Goal: Information Seeking & Learning: Learn about a topic

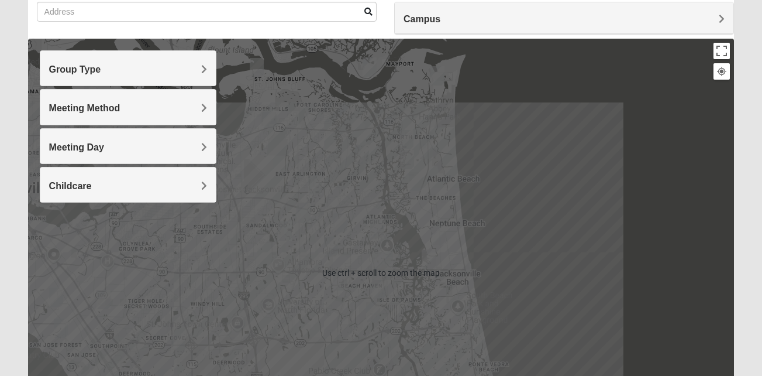
scroll to position [97, 0]
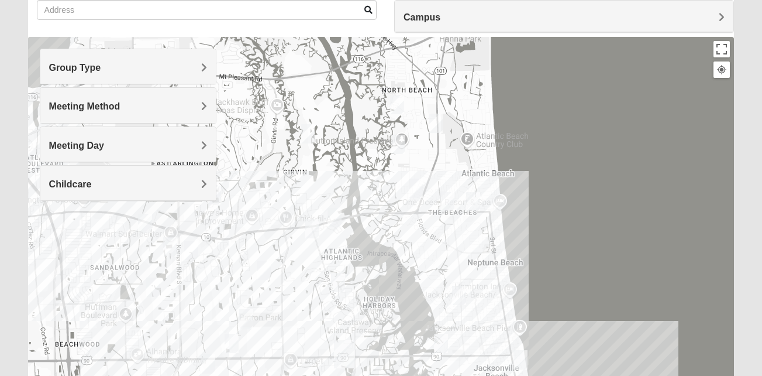
drag, startPoint x: 346, startPoint y: 206, endPoint x: 573, endPoint y: 173, distance: 228.8
click at [573, 173] on div at bounding box center [381, 271] width 707 height 468
click at [195, 62] on h4 "Group Type" at bounding box center [128, 67] width 158 height 11
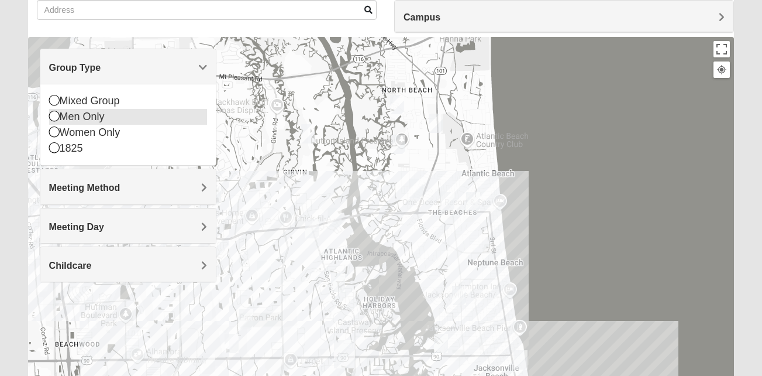
click at [54, 112] on icon at bounding box center [54, 116] width 11 height 11
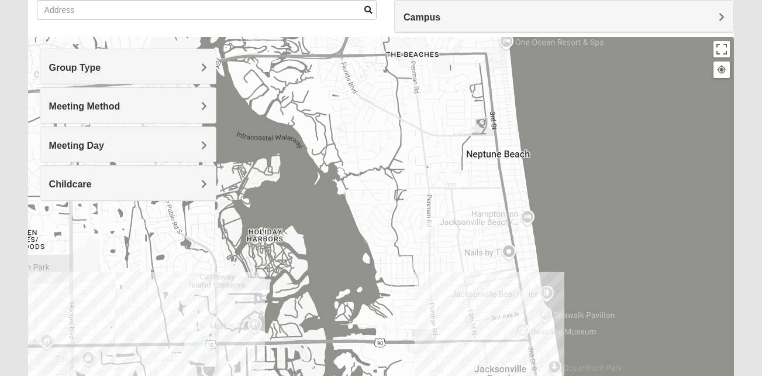
drag, startPoint x: 304, startPoint y: 199, endPoint x: 603, endPoint y: 207, distance: 299.0
click at [603, 207] on div at bounding box center [381, 271] width 707 height 468
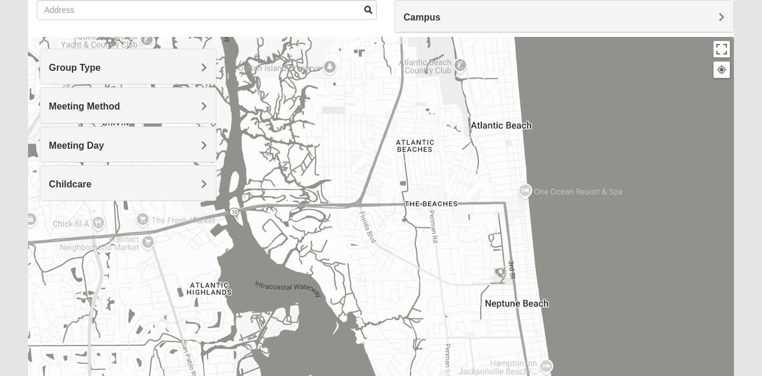
drag, startPoint x: 417, startPoint y: 205, endPoint x: 436, endPoint y: 364, distance: 159.7
click at [436, 364] on div at bounding box center [381, 271] width 707 height 468
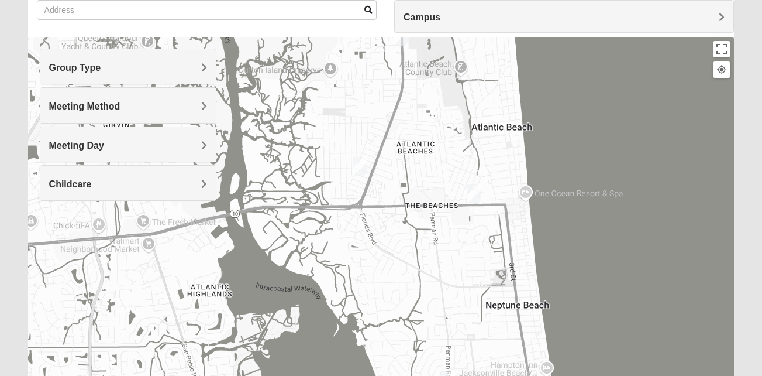
click at [362, 163] on img "Mens Boboc 32233" at bounding box center [360, 166] width 14 height 19
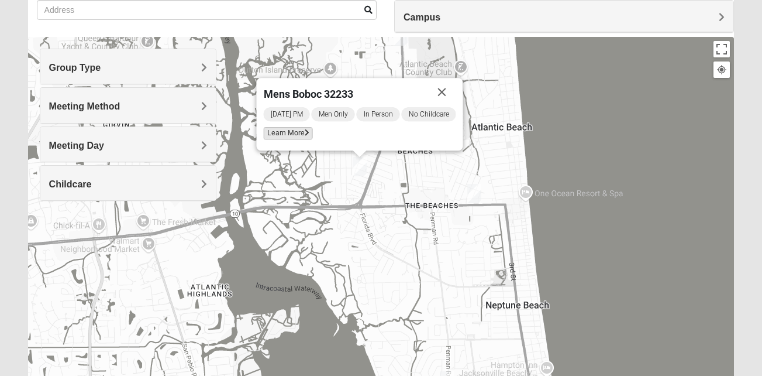
click at [288, 132] on span "Learn More" at bounding box center [287, 133] width 49 height 12
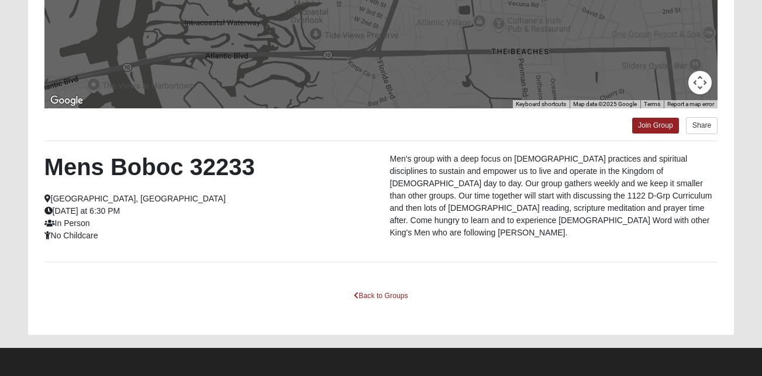
scroll to position [256, 0]
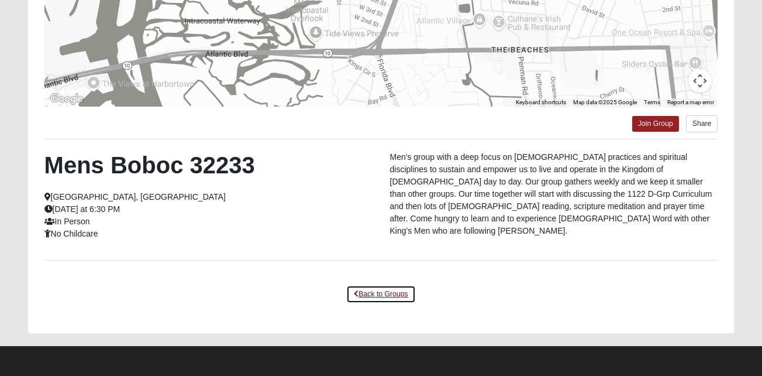
click at [388, 288] on link "Back to Groups" at bounding box center [380, 294] width 69 height 18
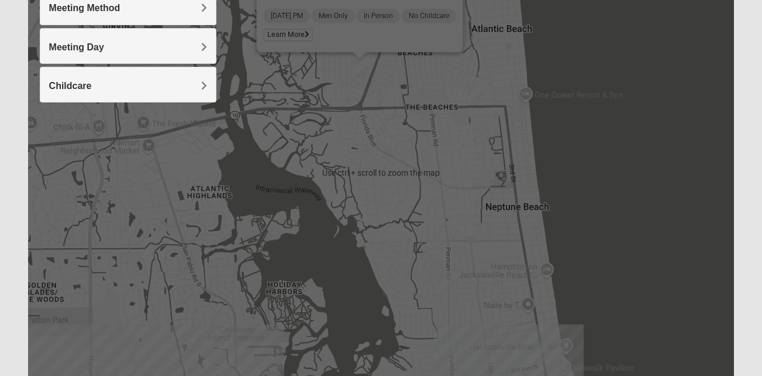
scroll to position [194, 0]
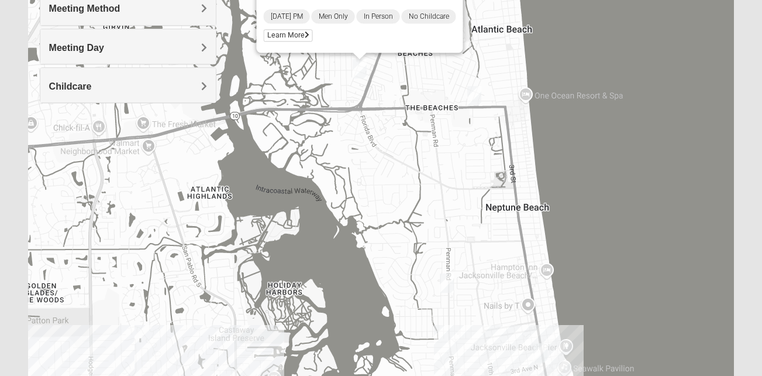
click at [476, 97] on img "Mens Clampitt 32233" at bounding box center [474, 95] width 14 height 19
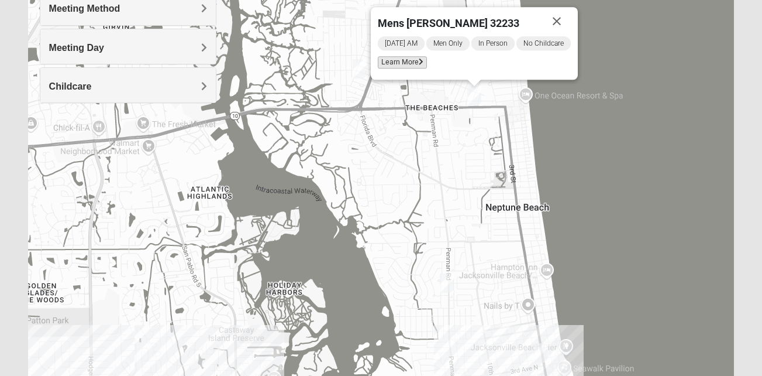
click at [411, 62] on span "Learn More" at bounding box center [402, 62] width 49 height 12
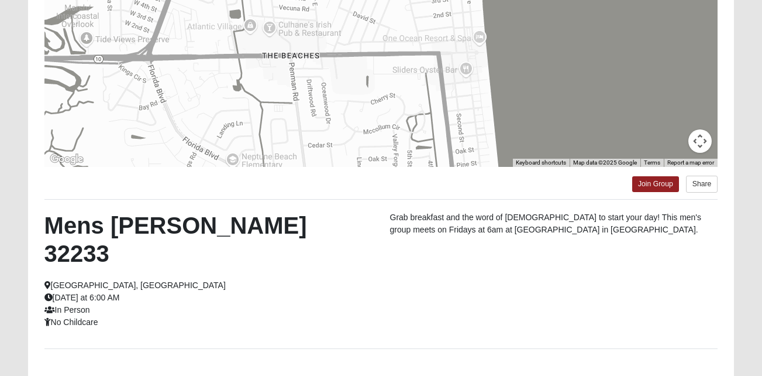
scroll to position [256, 0]
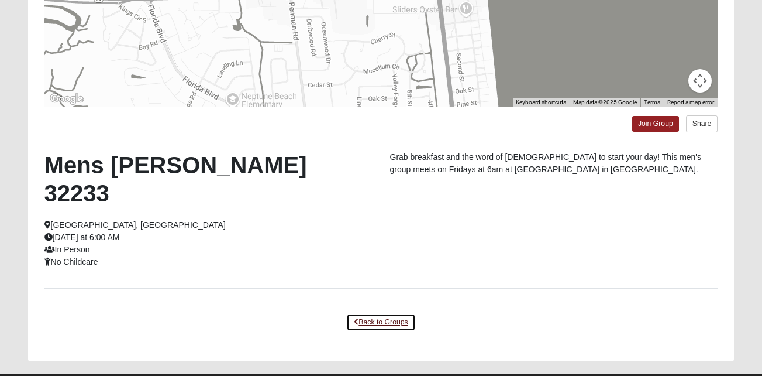
click at [376, 313] on link "Back to Groups" at bounding box center [380, 322] width 69 height 18
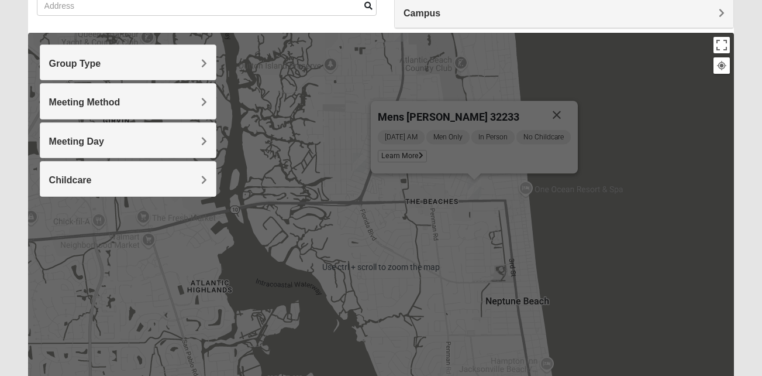
scroll to position [120, 0]
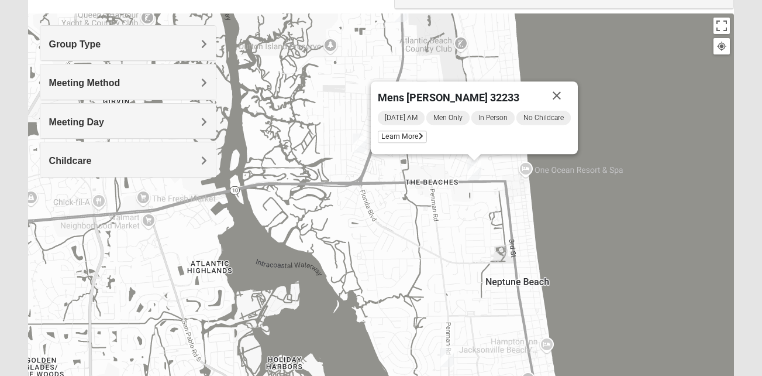
drag, startPoint x: 419, startPoint y: 121, endPoint x: 419, endPoint y: 162, distance: 41.5
click at [419, 162] on div "Mens [PERSON_NAME] 32233 [DATE] AM Men Only In Person No Childcare Learn More" at bounding box center [381, 247] width 707 height 468
drag, startPoint x: 419, startPoint y: 162, endPoint x: 555, endPoint y: 95, distance: 152.0
click at [555, 95] on button "Close" at bounding box center [557, 95] width 28 height 28
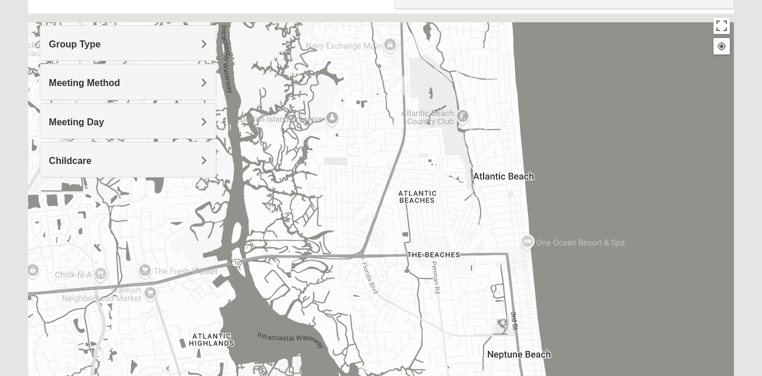
drag, startPoint x: 418, startPoint y: 94, endPoint x: 423, endPoint y: 202, distance: 108.3
click at [423, 202] on div at bounding box center [381, 247] width 707 height 468
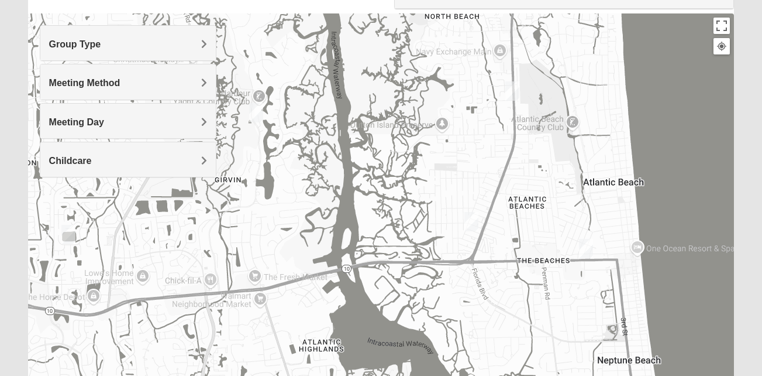
drag, startPoint x: 262, startPoint y: 155, endPoint x: 381, endPoint y: 158, distance: 119.4
click at [381, 158] on div at bounding box center [381, 247] width 707 height 468
click at [257, 113] on img "Mens Fuller 32225" at bounding box center [256, 112] width 14 height 19
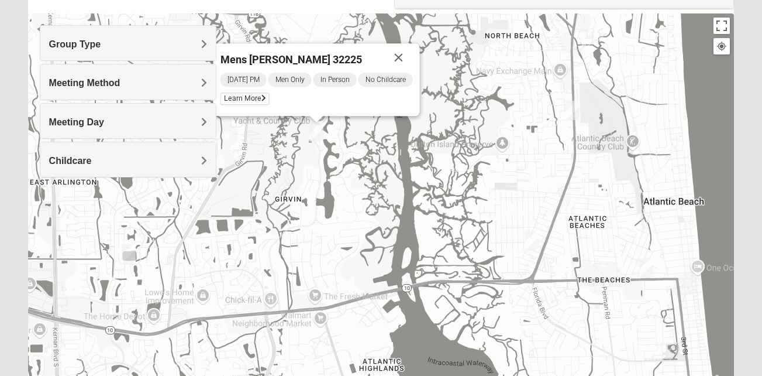
drag, startPoint x: 278, startPoint y: 157, endPoint x: 339, endPoint y: 152, distance: 61.7
click at [339, 152] on div "Mens [PERSON_NAME] 32225 [DATE] PM Men Only In Person No Childcare Learn More" at bounding box center [381, 247] width 707 height 468
click at [245, 95] on span "Learn More" at bounding box center [244, 99] width 49 height 12
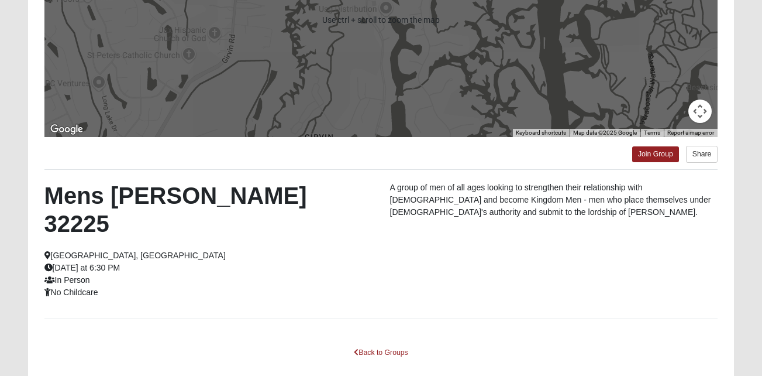
scroll to position [226, 0]
click at [383, 343] on link "Back to Groups" at bounding box center [380, 352] width 69 height 18
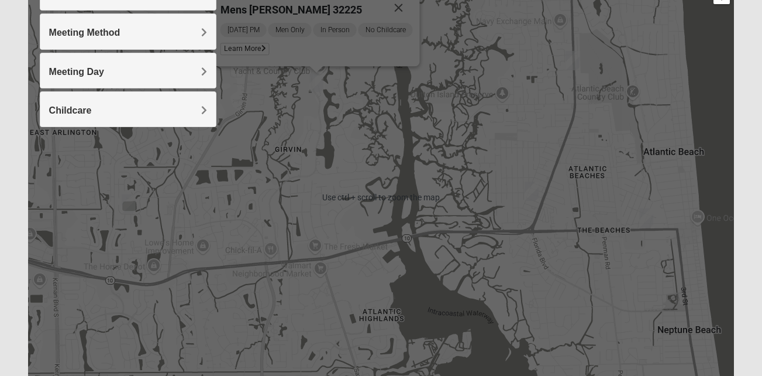
scroll to position [170, 0]
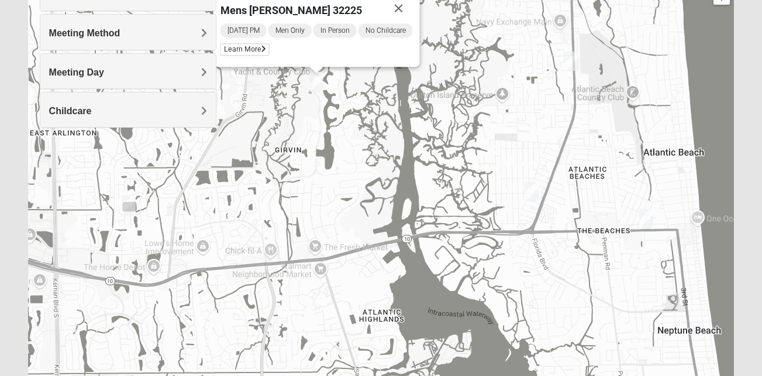
click at [570, 60] on img "Mens McCann 32233" at bounding box center [573, 60] width 14 height 19
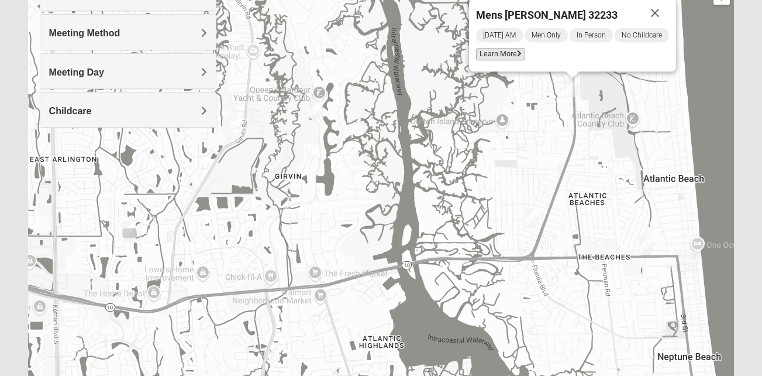
click at [506, 53] on span "Learn More" at bounding box center [500, 54] width 49 height 12
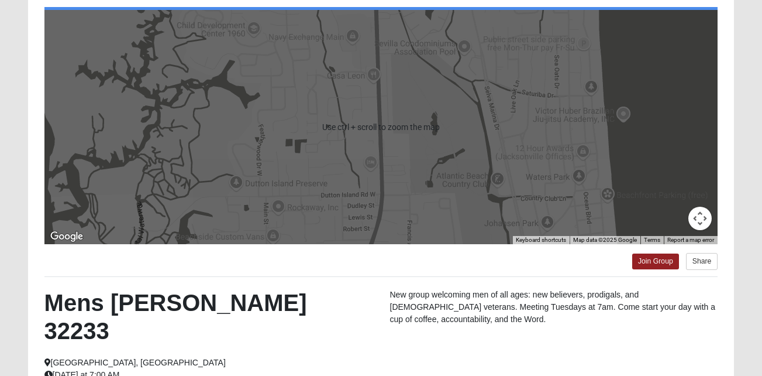
scroll to position [256, 0]
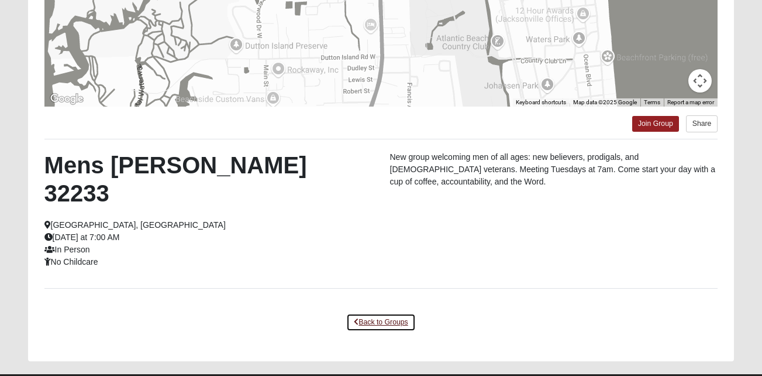
click at [383, 313] on link "Back to Groups" at bounding box center [380, 322] width 69 height 18
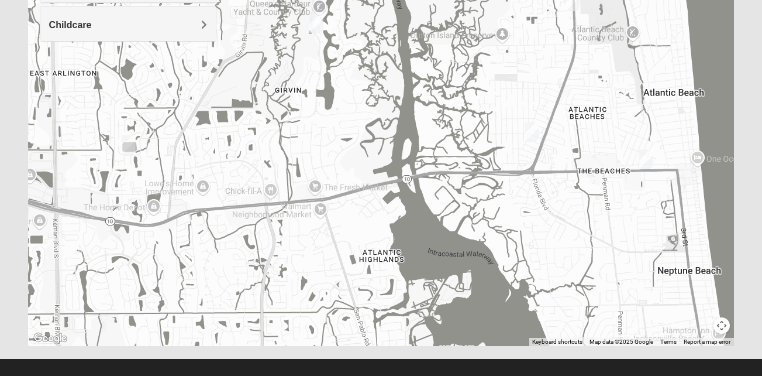
click at [129, 146] on img "Mens Piper 32225" at bounding box center [129, 144] width 14 height 19
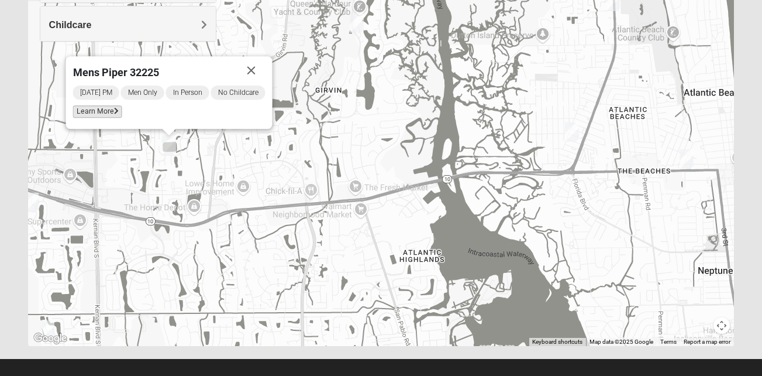
click at [104, 109] on span "Learn More" at bounding box center [97, 111] width 49 height 12
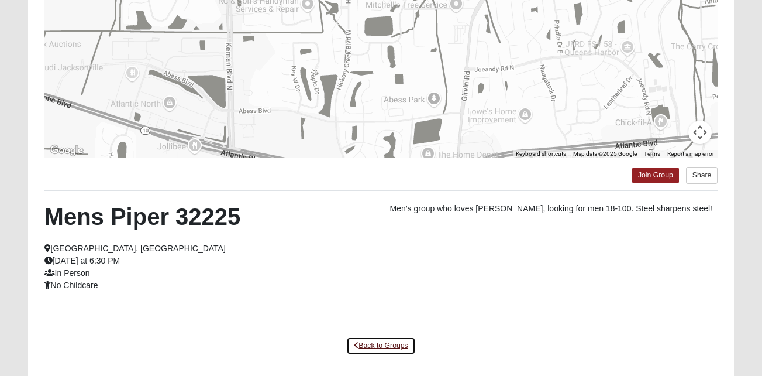
click at [387, 342] on link "Back to Groups" at bounding box center [380, 345] width 69 height 18
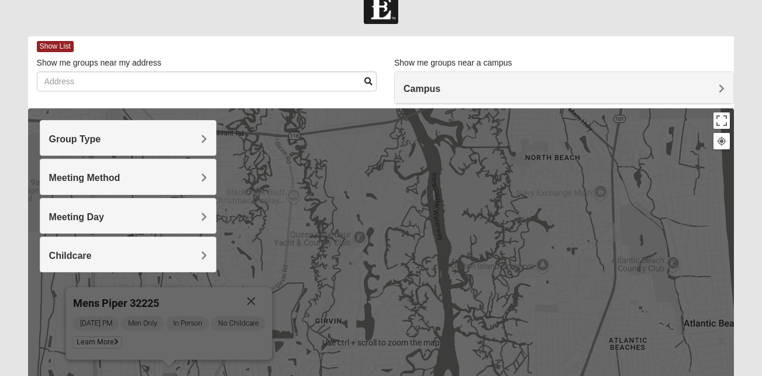
scroll to position [0, 0]
